Goal: Task Accomplishment & Management: Manage account settings

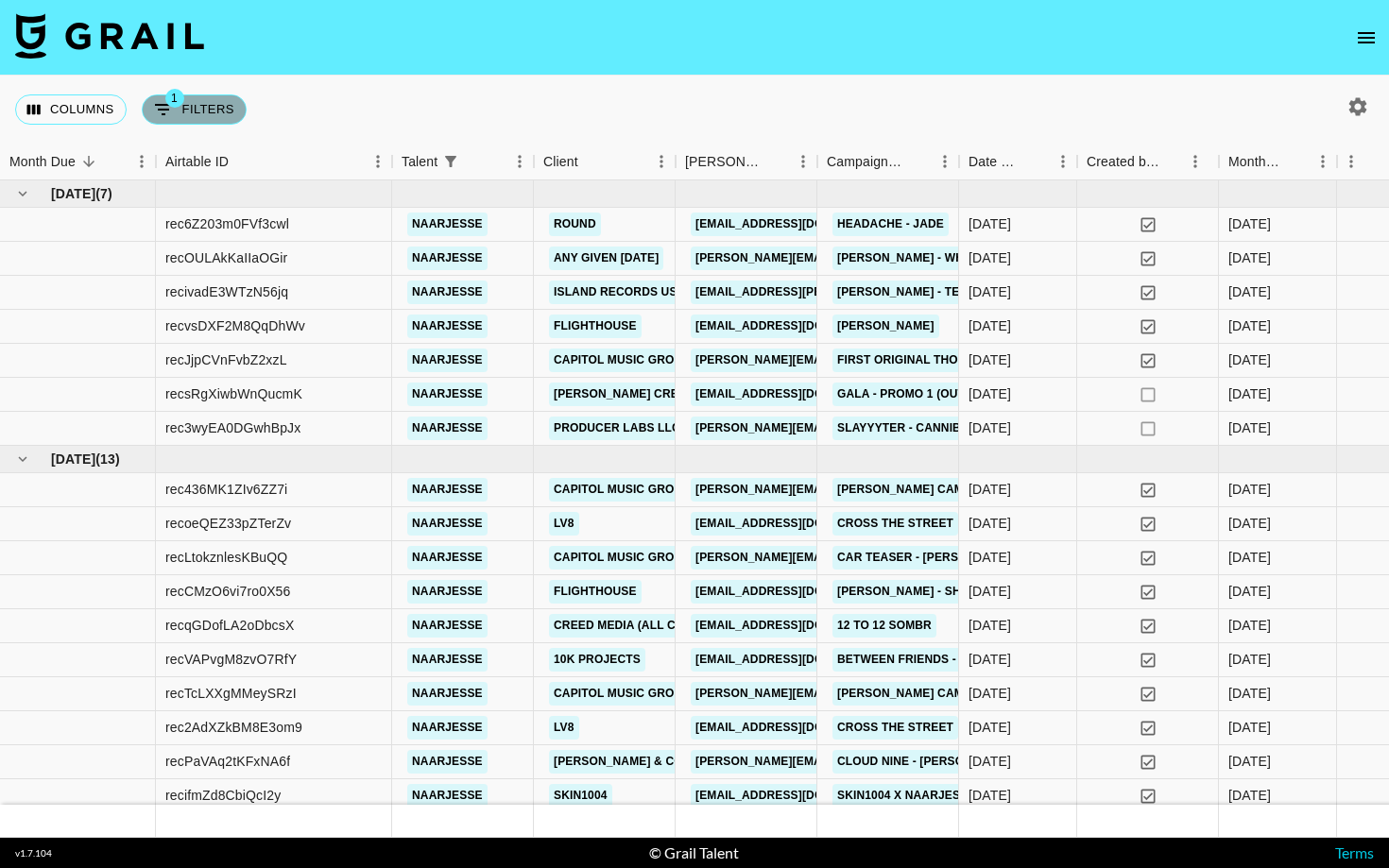
click at [199, 104] on button "1 Filters" at bounding box center [194, 110] width 105 height 30
select select "talentName"
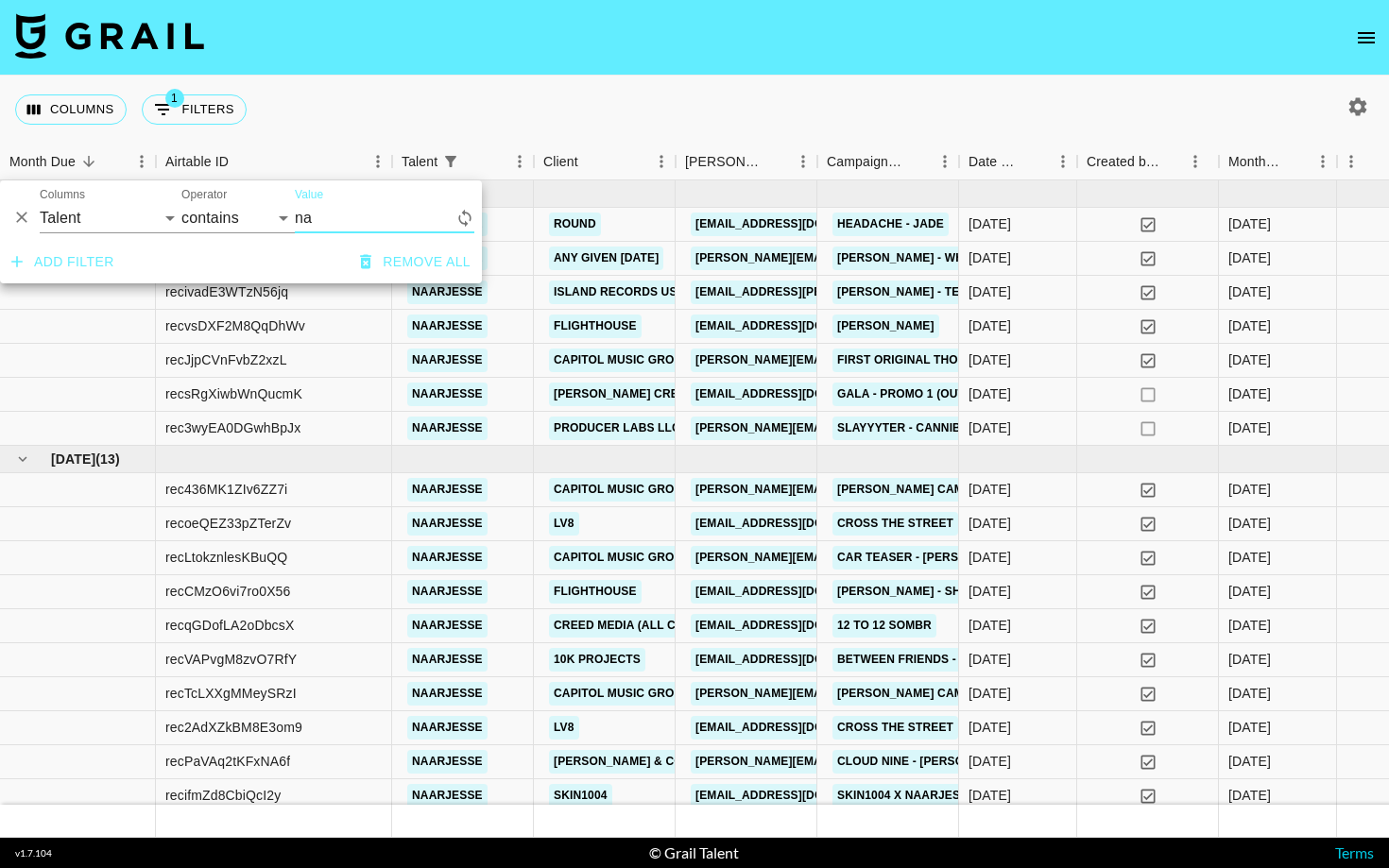
type input "n"
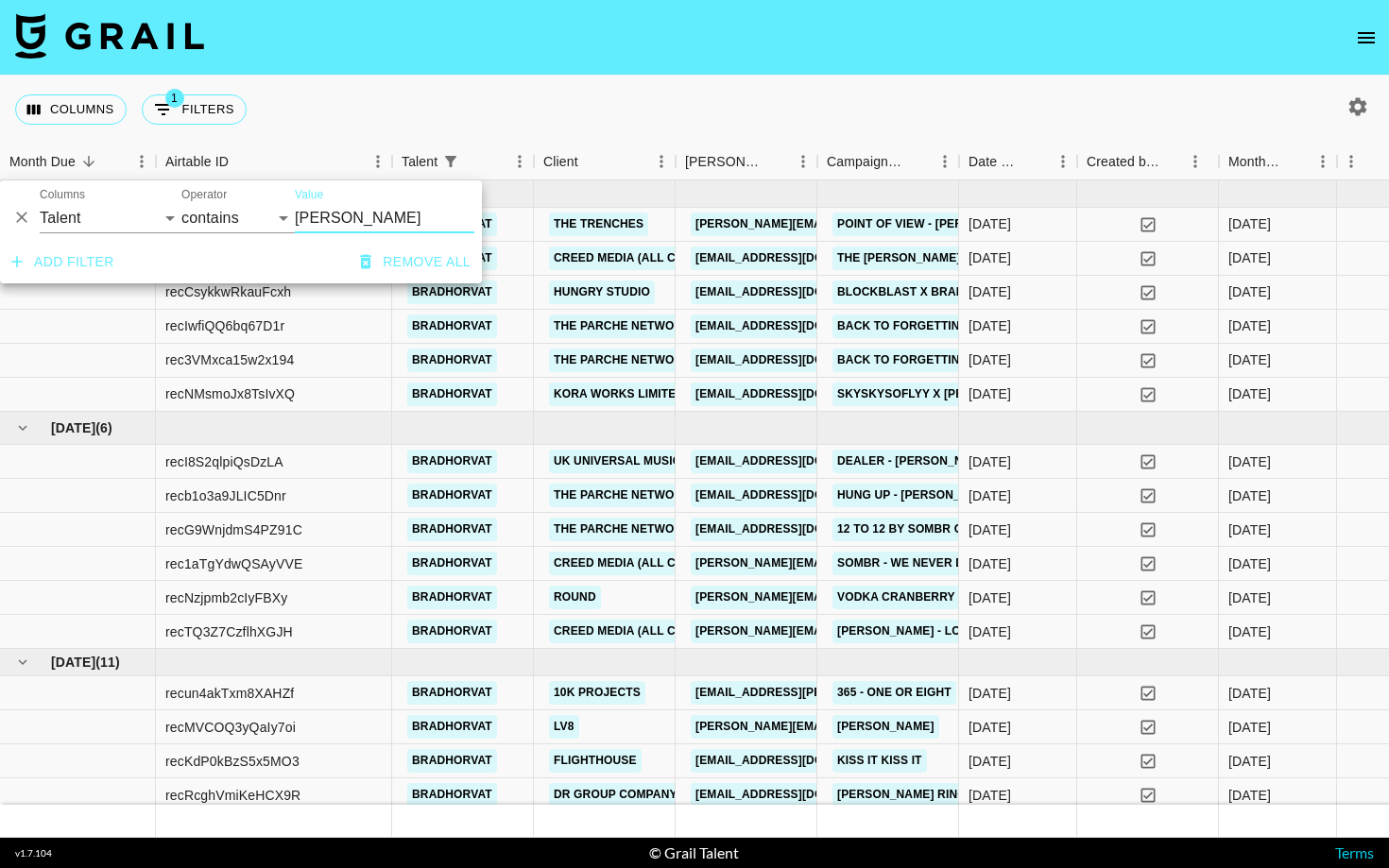
type input "[PERSON_NAME]"
click at [732, 95] on div "Columns 1 Filters + Booking" at bounding box center [694, 110] width 1389 height 68
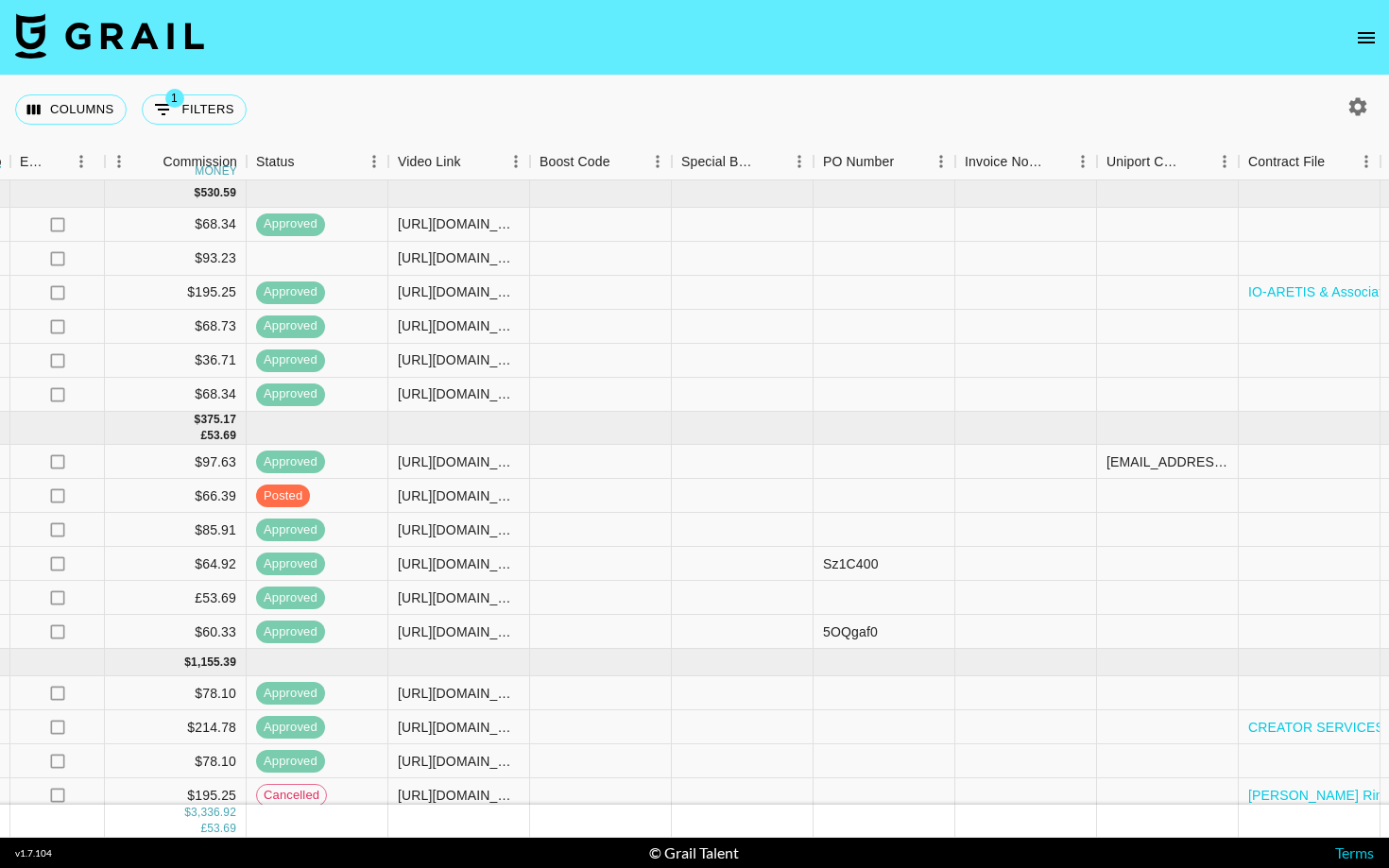
scroll to position [0, 1470]
click at [871, 258] on div at bounding box center [883, 259] width 142 height 34
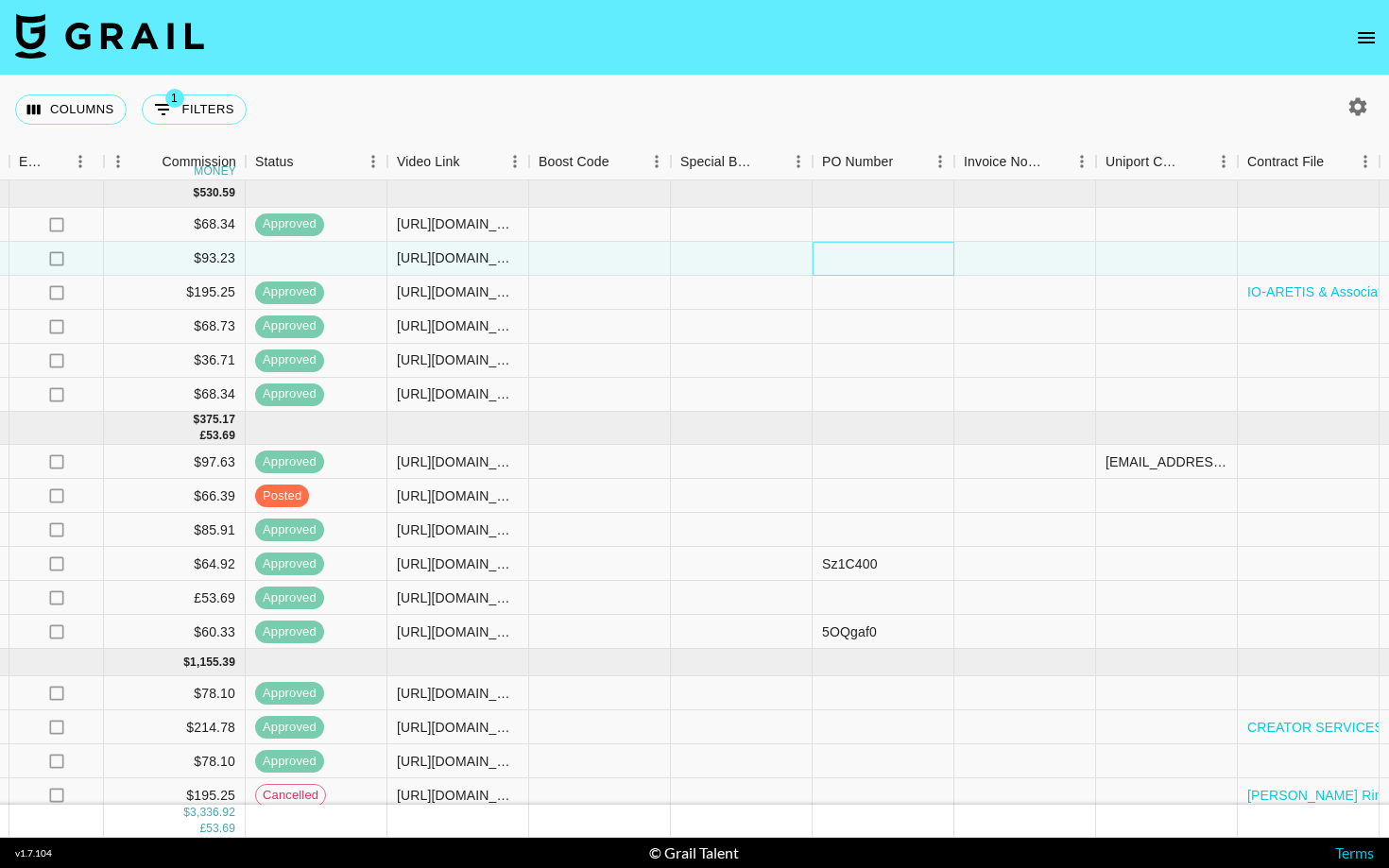
click at [871, 258] on div at bounding box center [883, 259] width 142 height 34
type input "tEIBRAY"
click at [1026, 258] on div at bounding box center [1025, 259] width 142 height 34
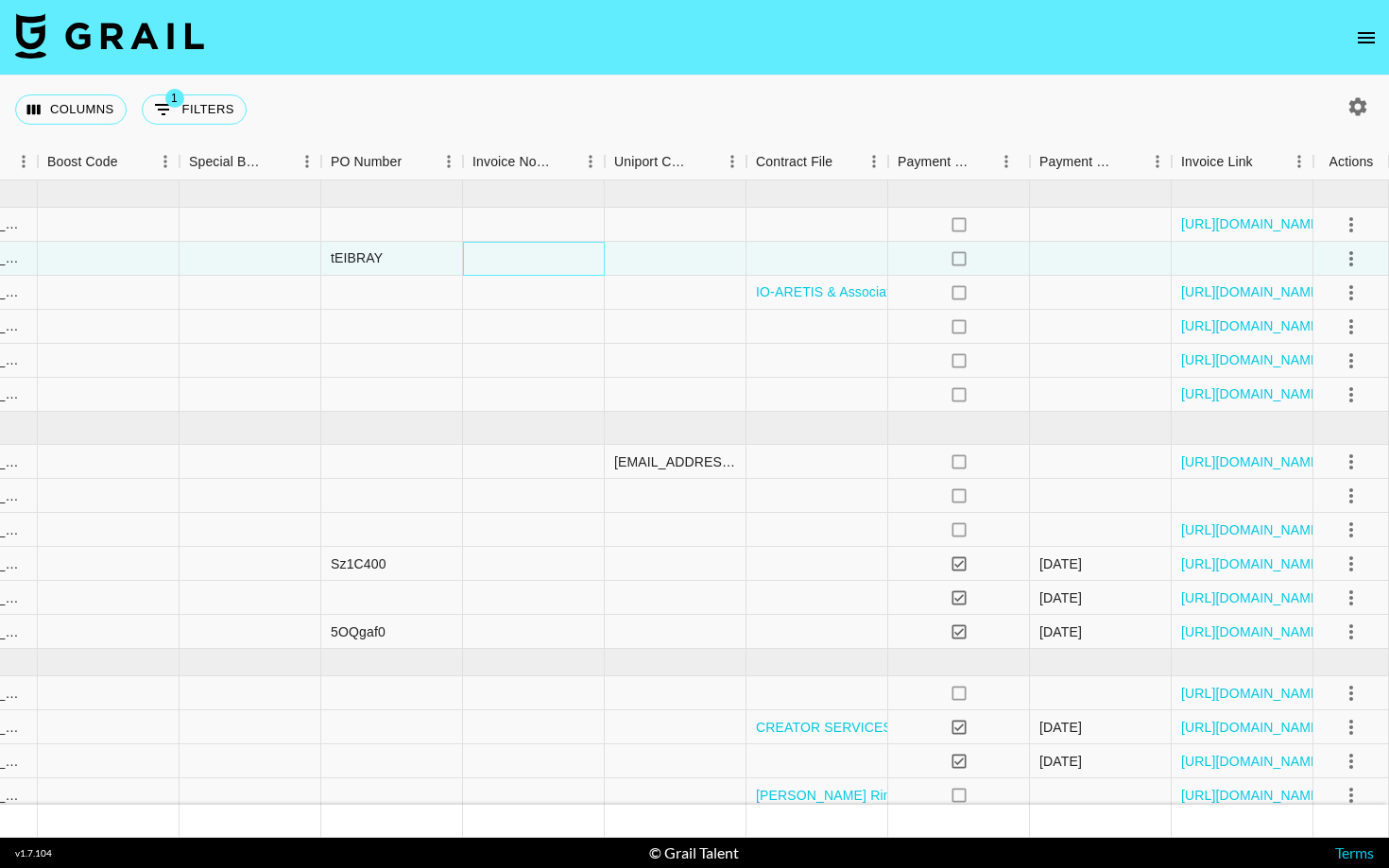
scroll to position [0, 1962]
click at [1360, 255] on icon "select merge strategy" at bounding box center [1351, 259] width 23 height 23
click at [1328, 429] on div "Approve" at bounding box center [1311, 435] width 58 height 23
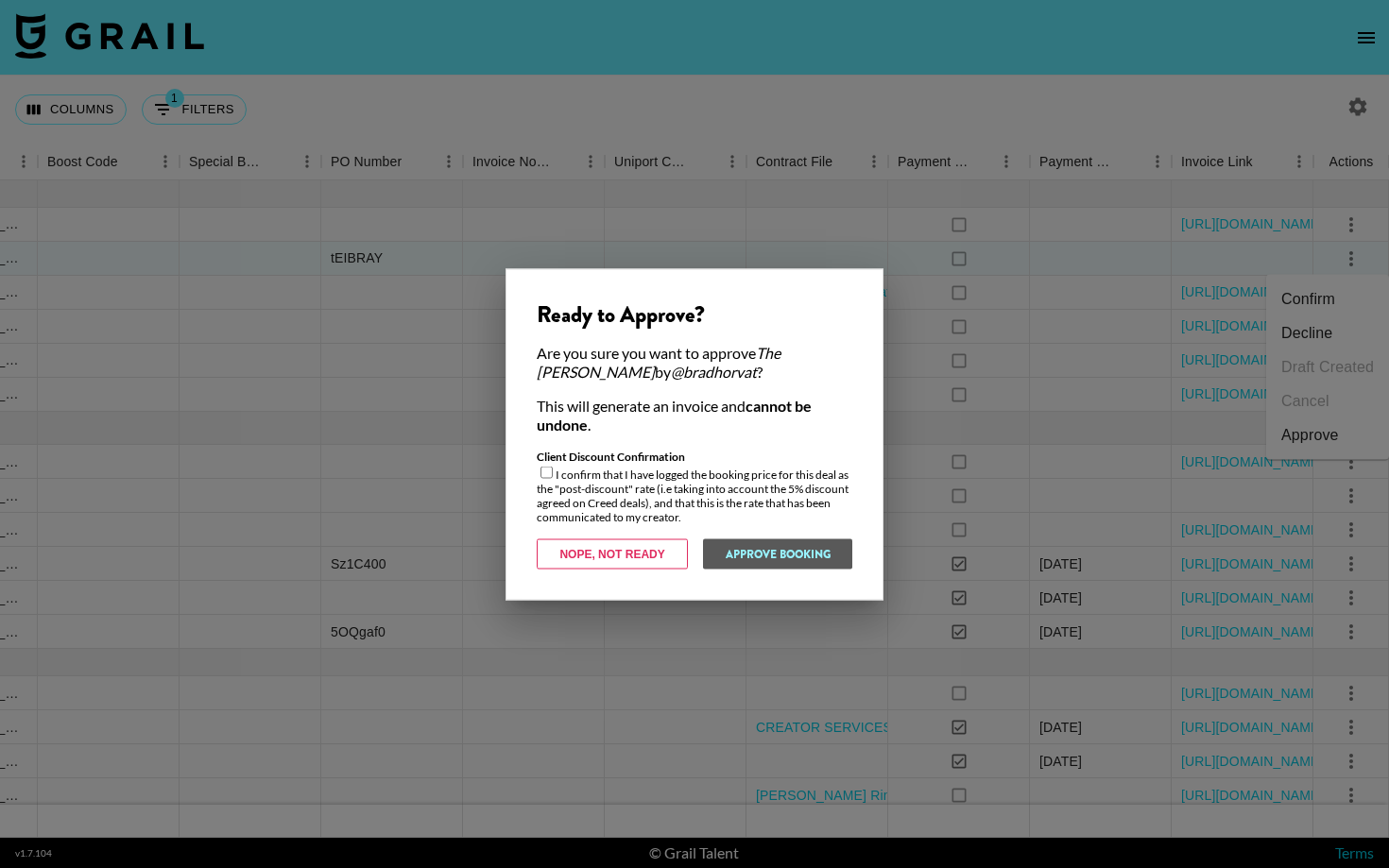
click at [547, 474] on input "checkbox" at bounding box center [547, 471] width 12 height 12
checkbox input "true"
click at [788, 545] on button "Approve Booking" at bounding box center [777, 553] width 150 height 30
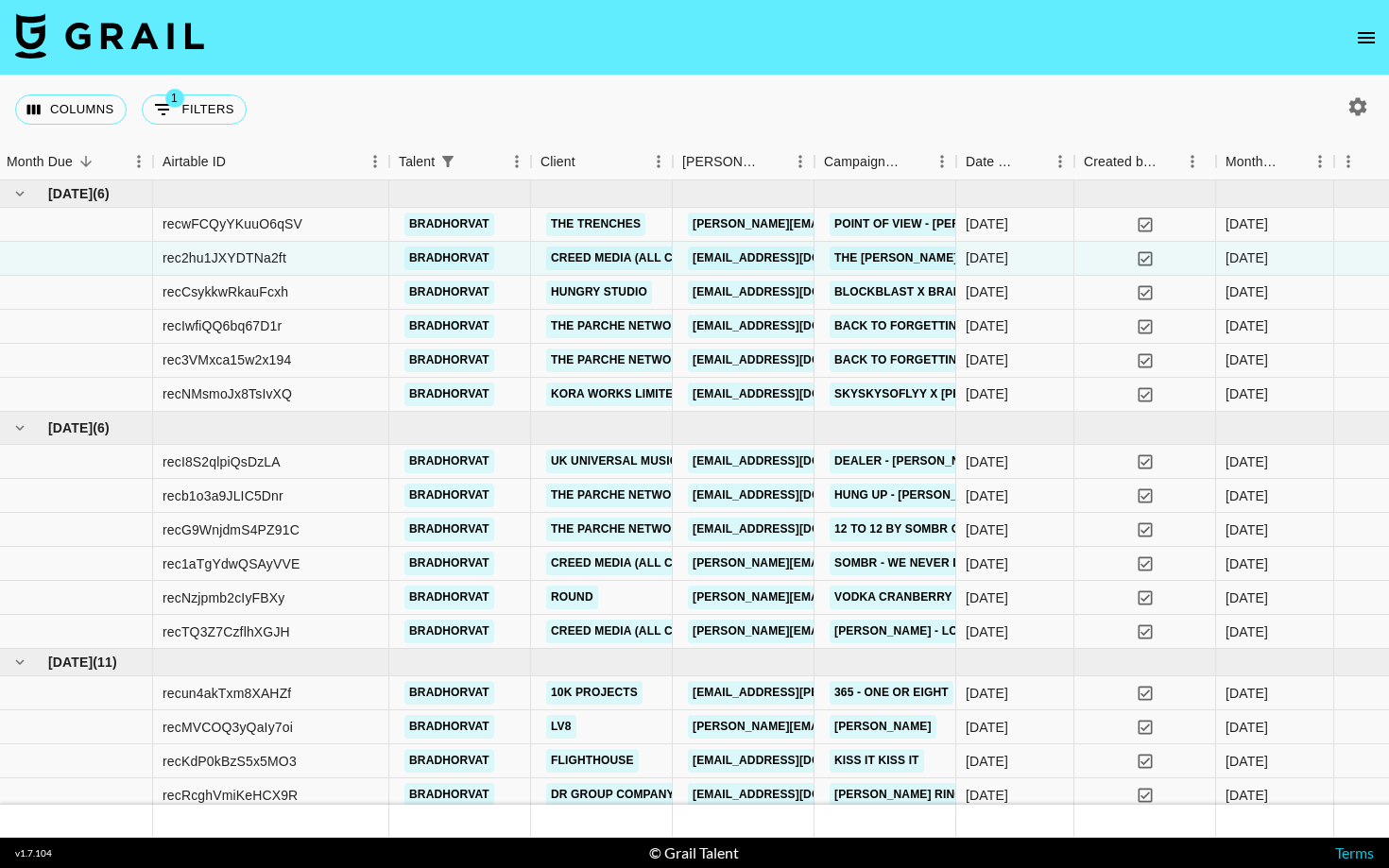
scroll to position [0, -1]
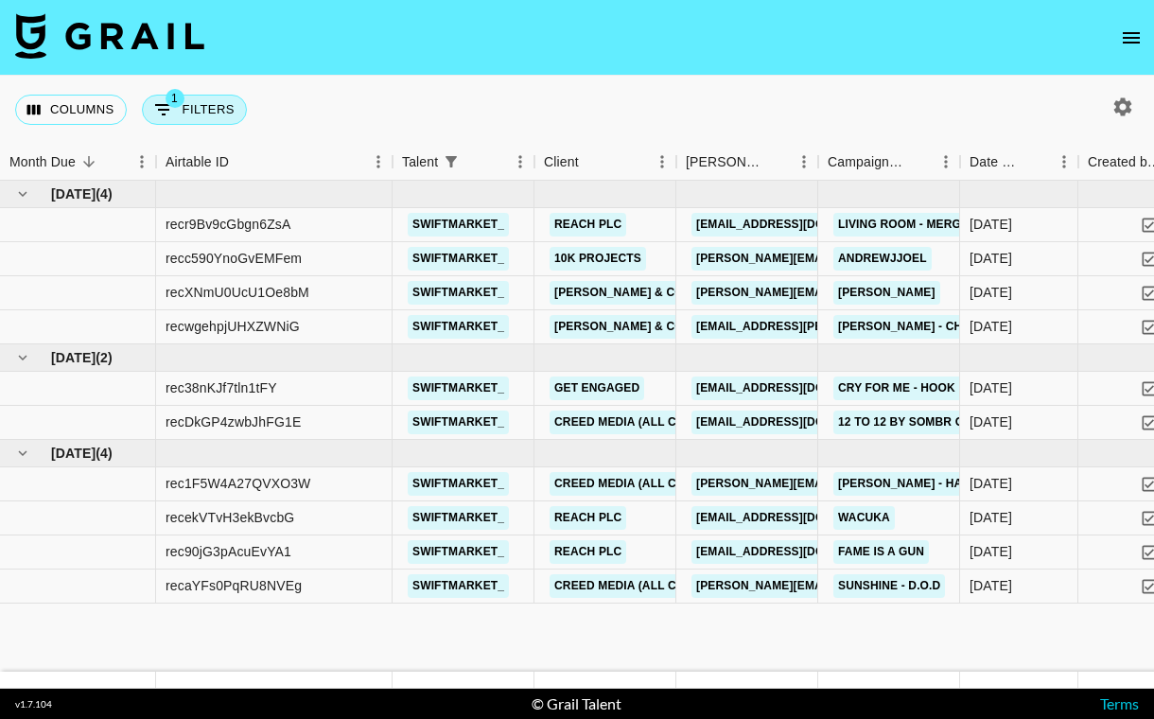
click at [190, 118] on button "1 Filters" at bounding box center [194, 110] width 105 height 30
select select "talentName"
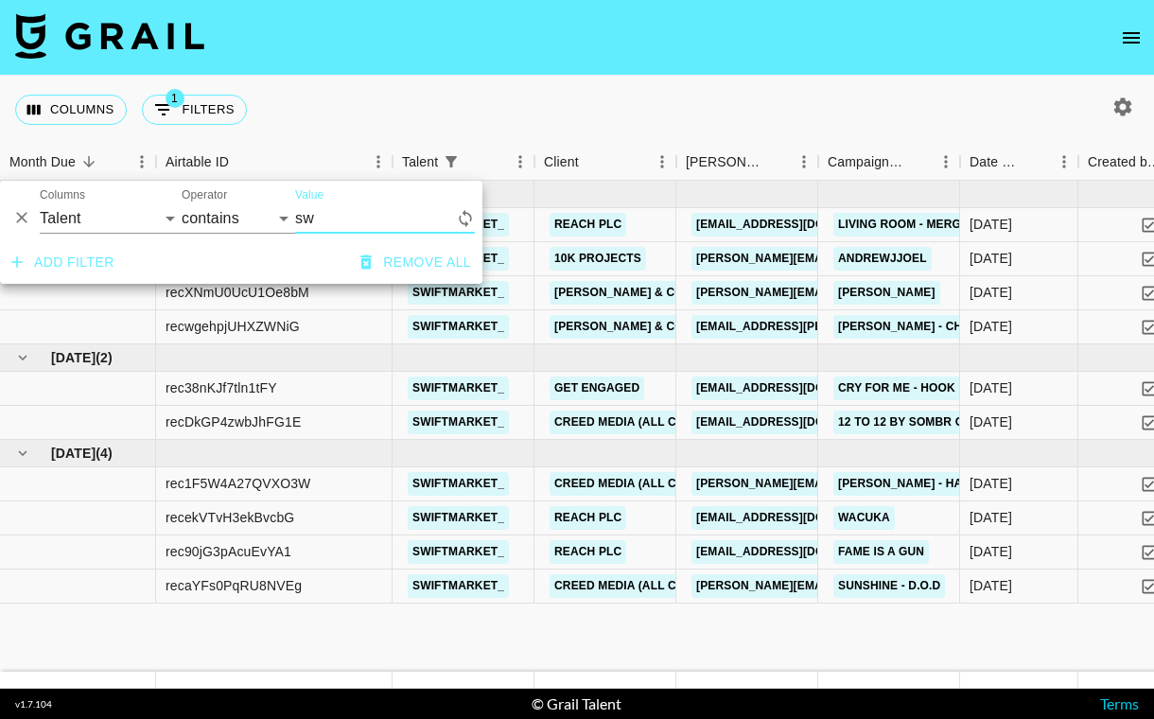
type input "s"
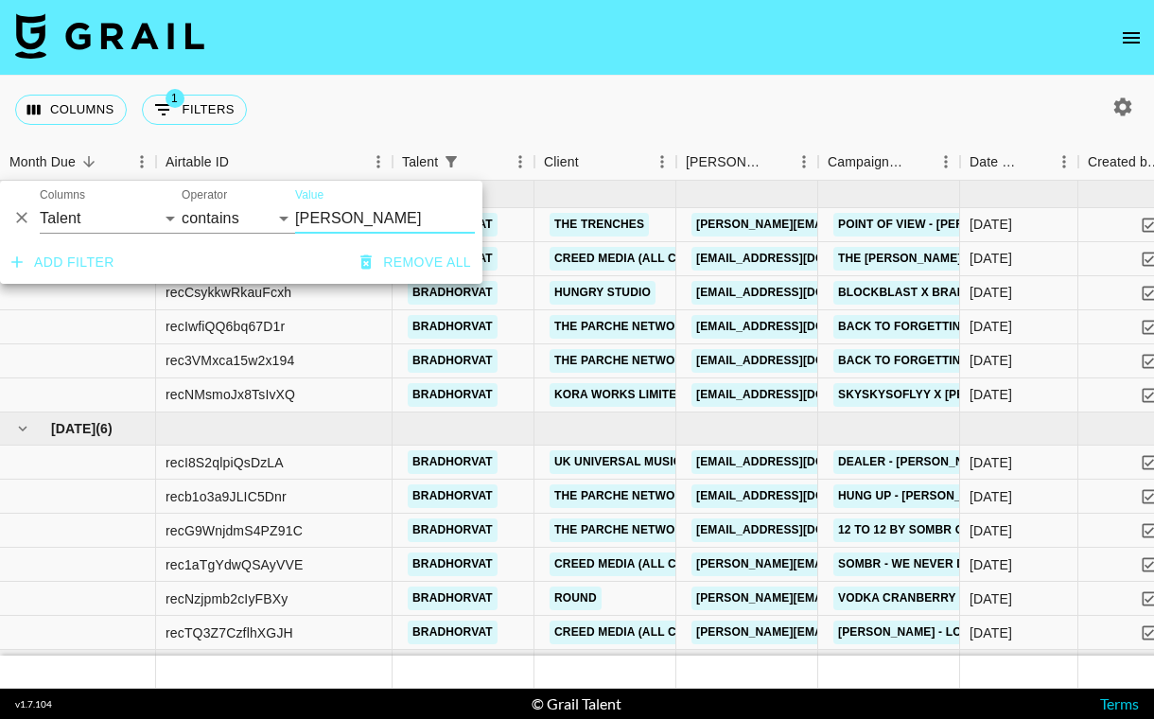
type input "[PERSON_NAME]"
click at [773, 93] on div "Columns 1 Filters + Booking" at bounding box center [577, 110] width 1154 height 68
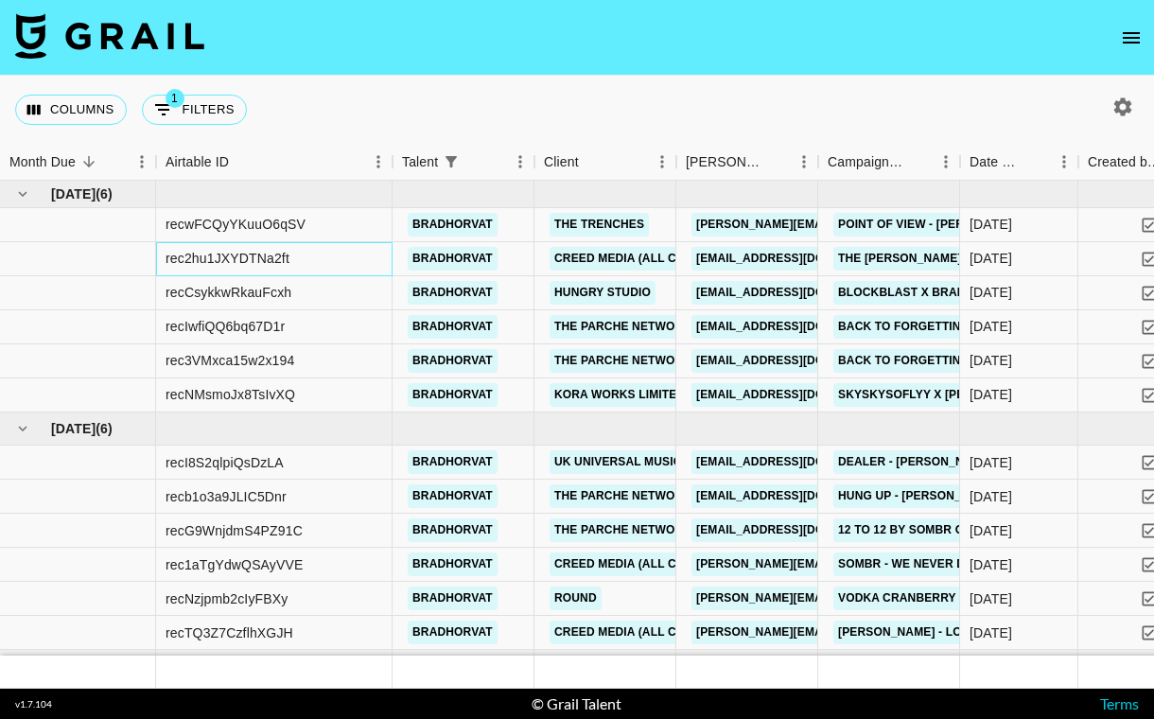
click at [253, 262] on div "rec2hu1JXYDTNa2ft" at bounding box center [228, 258] width 124 height 19
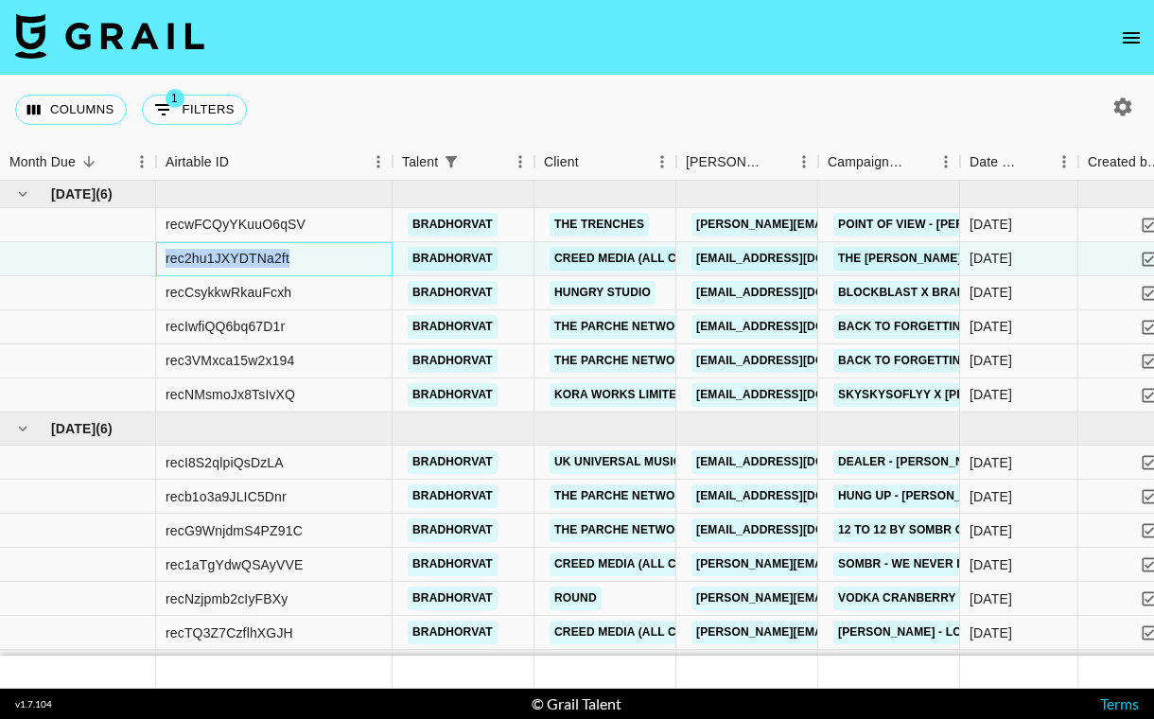
click at [253, 262] on div "rec2hu1JXYDTNa2ft" at bounding box center [228, 258] width 124 height 19
copy div "rec2hu1JXYDTNa2ft"
click at [199, 121] on button "1 Filters" at bounding box center [194, 110] width 105 height 30
select select "talentName"
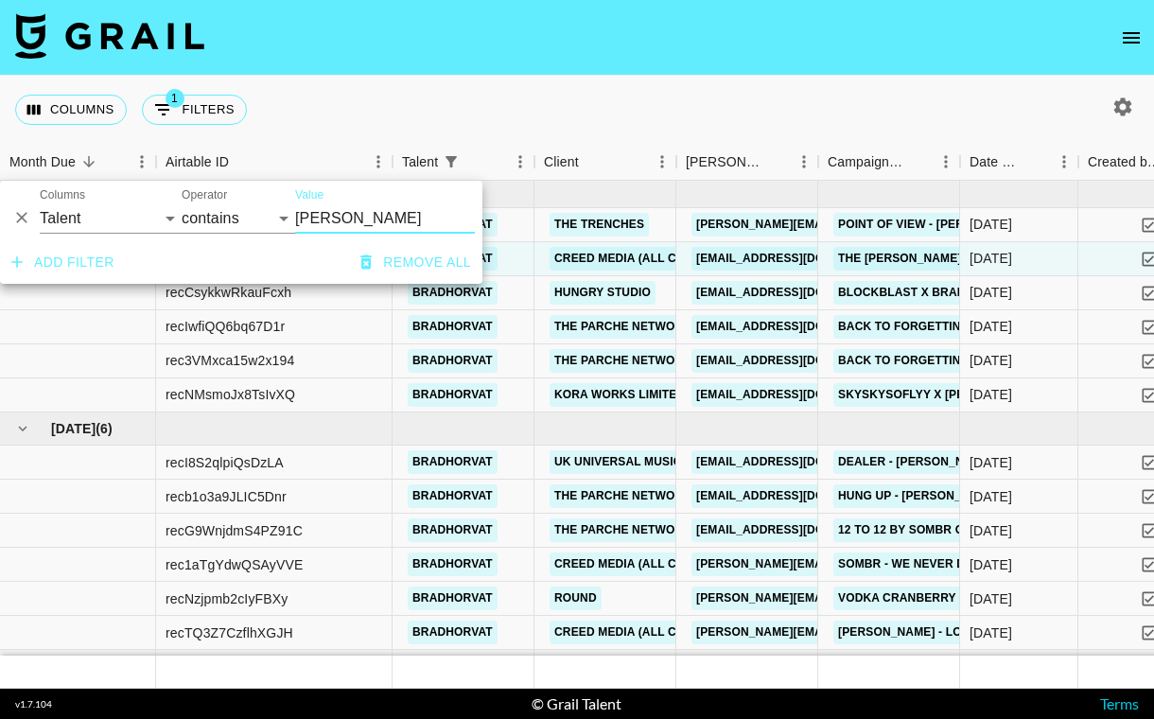
click at [429, 256] on button "Remove all" at bounding box center [416, 262] width 126 height 35
